Goal: Find contact information: Find contact information

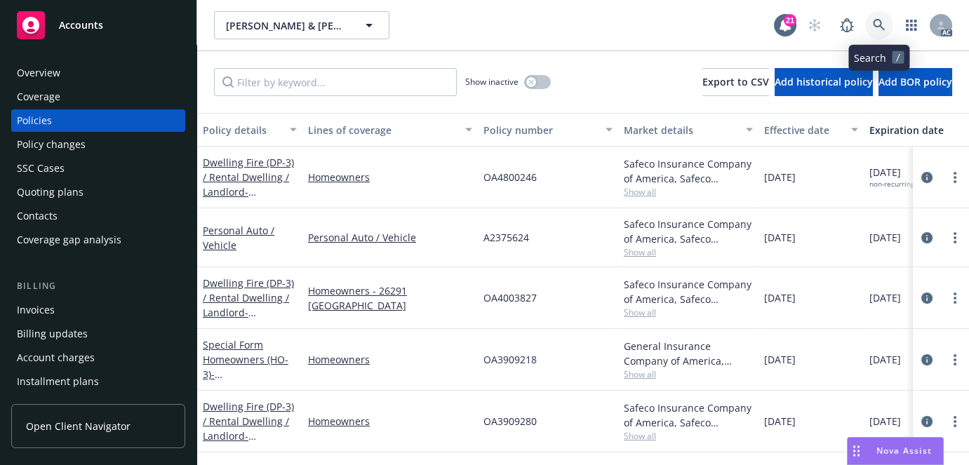
click at [878, 19] on icon at bounding box center [879, 25] width 13 height 13
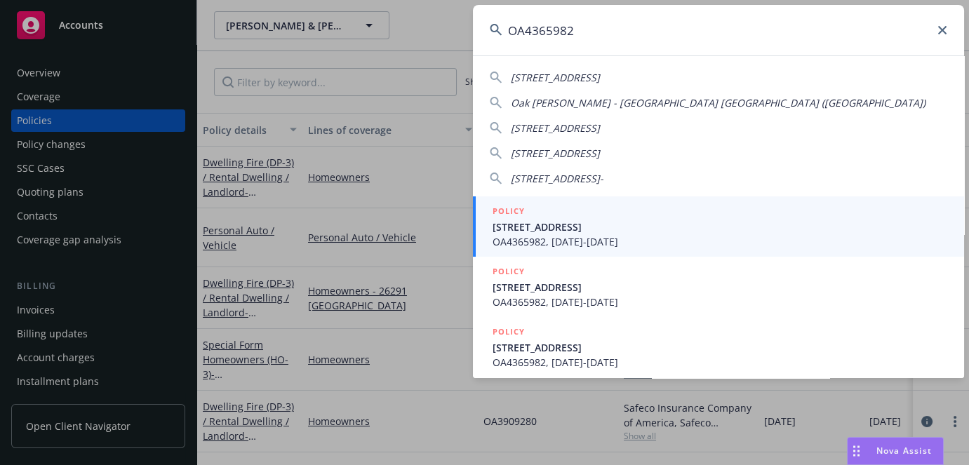
type input "OA4365982"
click at [570, 227] on span "[STREET_ADDRESS]" at bounding box center [719, 227] width 455 height 15
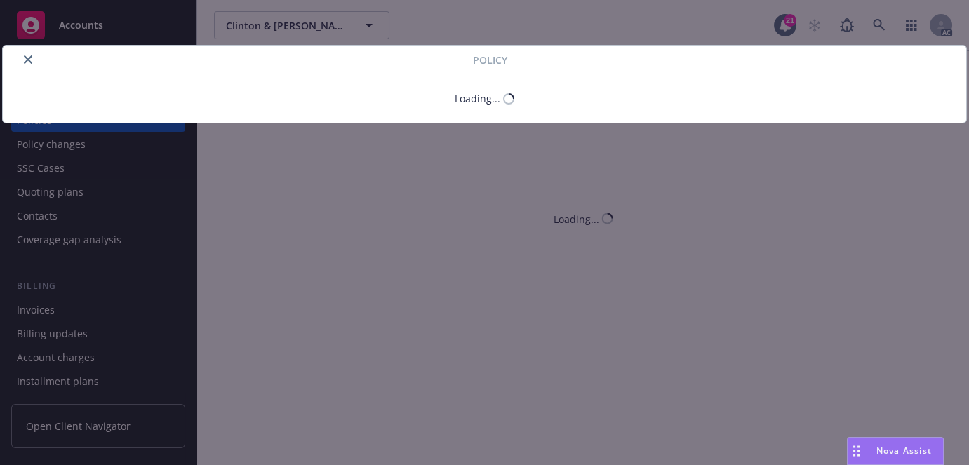
click at [27, 60] on icon "close" at bounding box center [28, 59] width 8 height 8
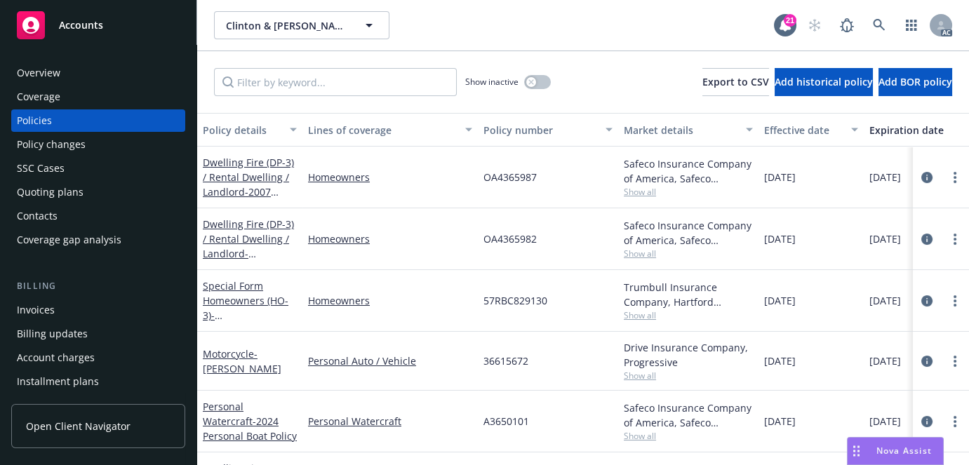
click at [45, 74] on div "Overview" at bounding box center [38, 73] width 43 height 22
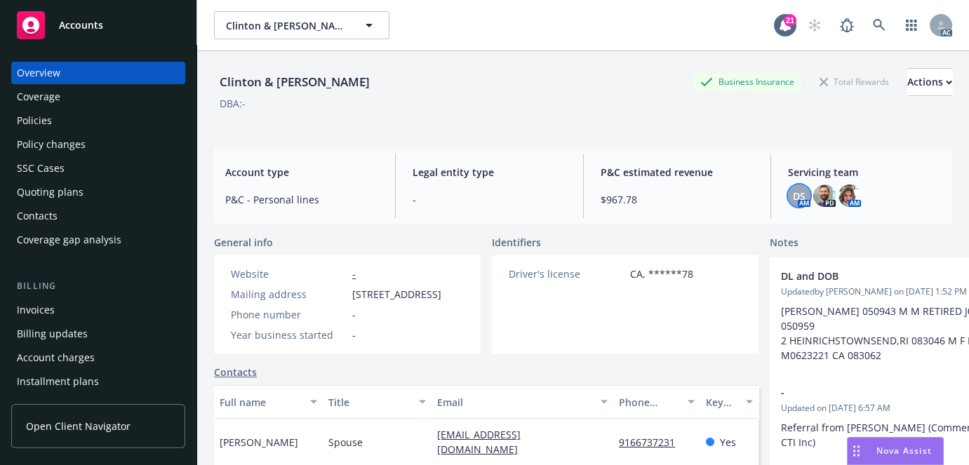
click at [793, 205] on div "DS" at bounding box center [799, 195] width 22 height 22
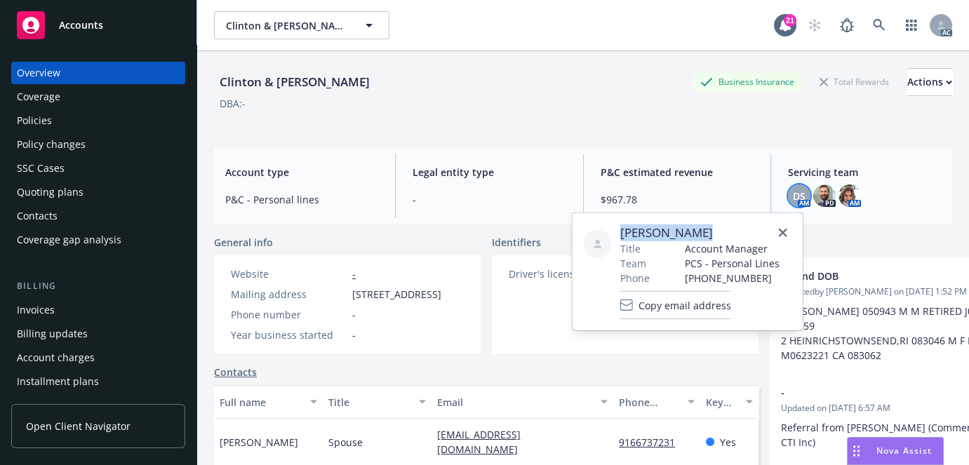
drag, startPoint x: 621, startPoint y: 232, endPoint x: 703, endPoint y: 230, distance: 82.1
click at [703, 230] on span "[PERSON_NAME]" at bounding box center [699, 232] width 159 height 17
copy span "[PERSON_NAME]"
